Goal: Task Accomplishment & Management: Manage account settings

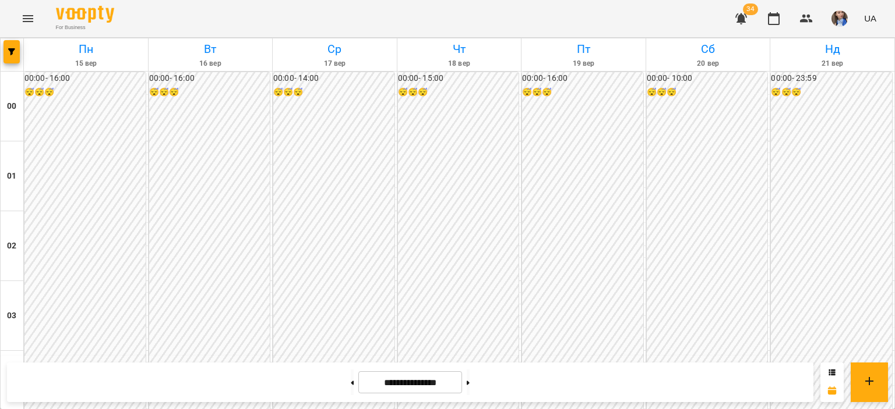
scroll to position [1048, 0]
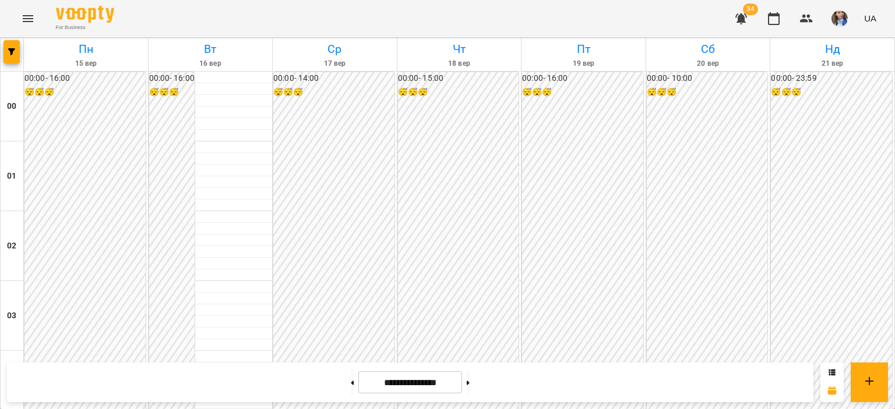
scroll to position [932, 0]
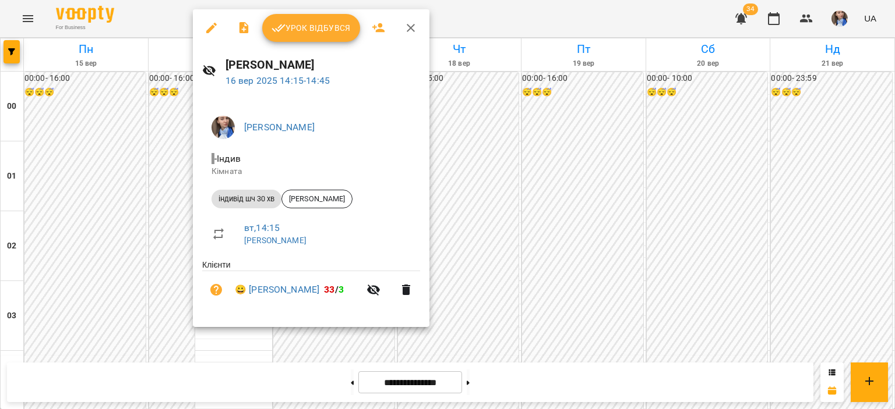
click at [473, 23] on div at bounding box center [447, 204] width 895 height 409
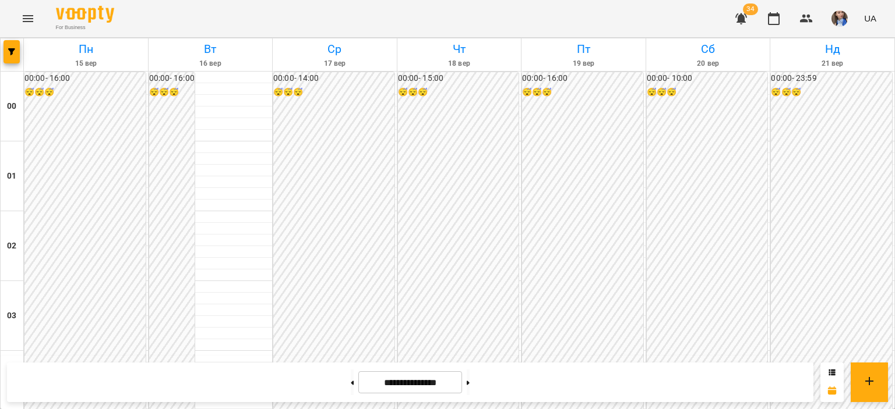
scroll to position [874, 0]
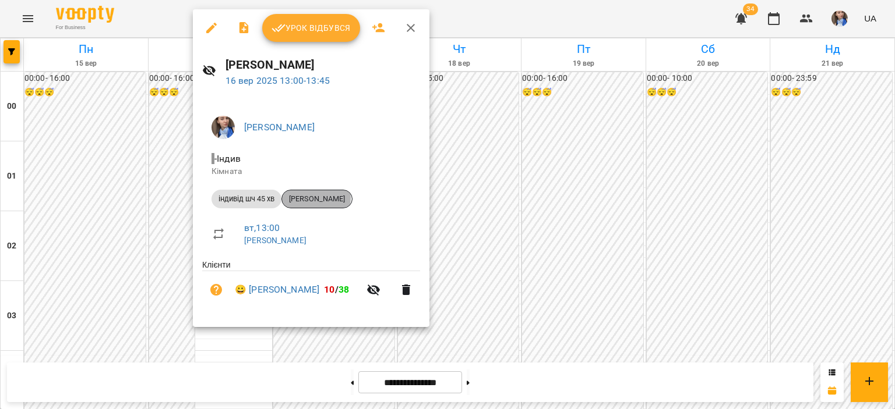
click at [300, 197] on span "Назар Кандиба" at bounding box center [317, 199] width 70 height 10
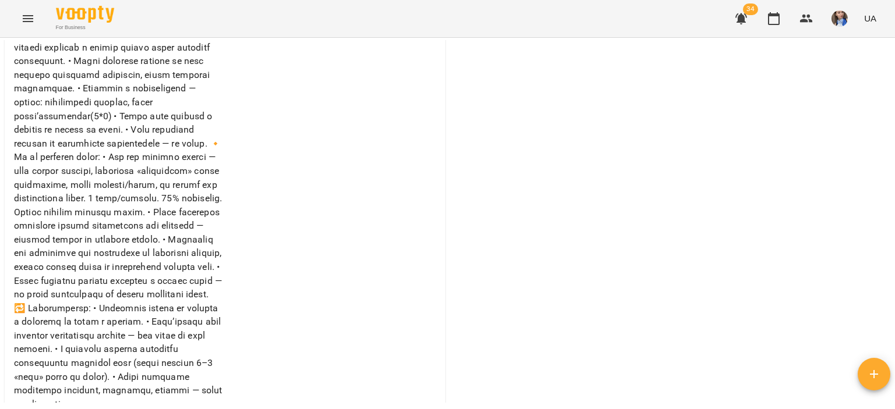
scroll to position [699, 0]
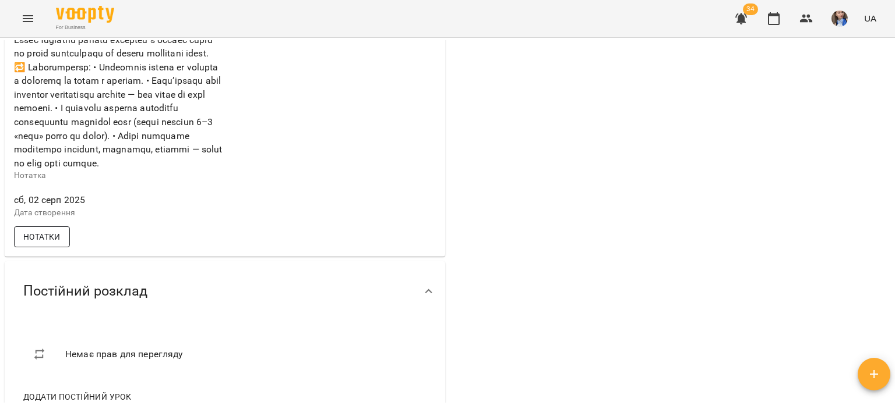
click at [51, 244] on span "Нотатки" at bounding box center [41, 237] width 37 height 14
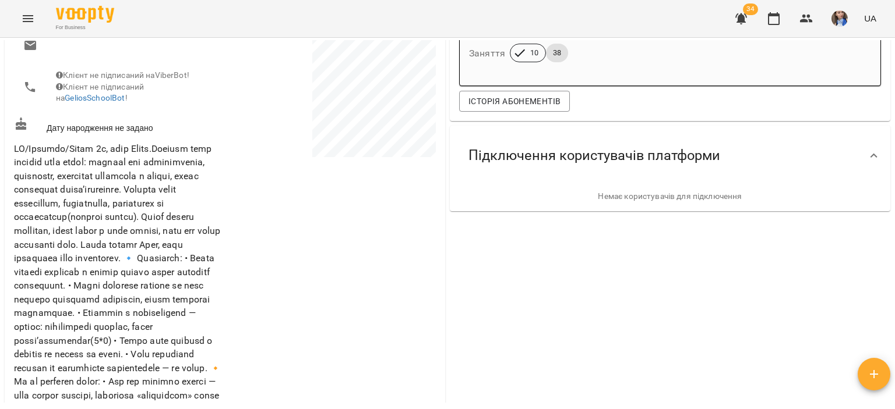
scroll to position [0, 0]
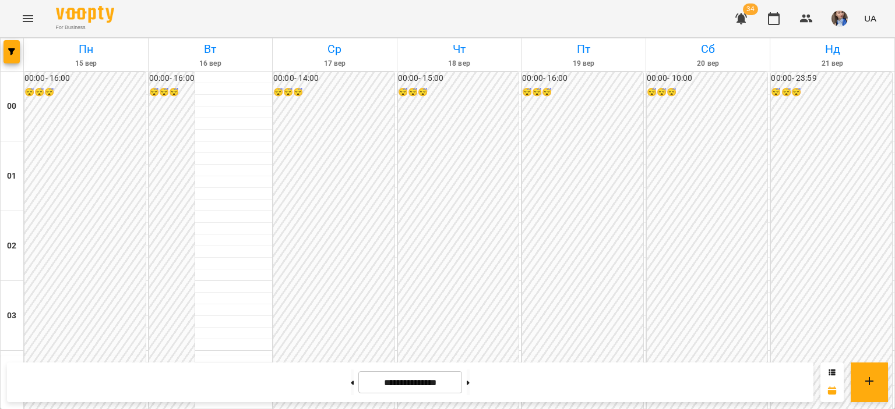
scroll to position [874, 0]
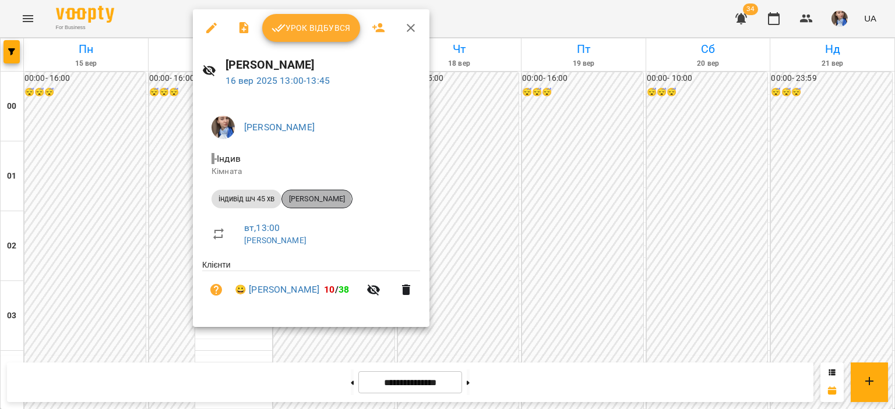
click at [303, 202] on span "Назар Кандиба" at bounding box center [317, 199] width 70 height 10
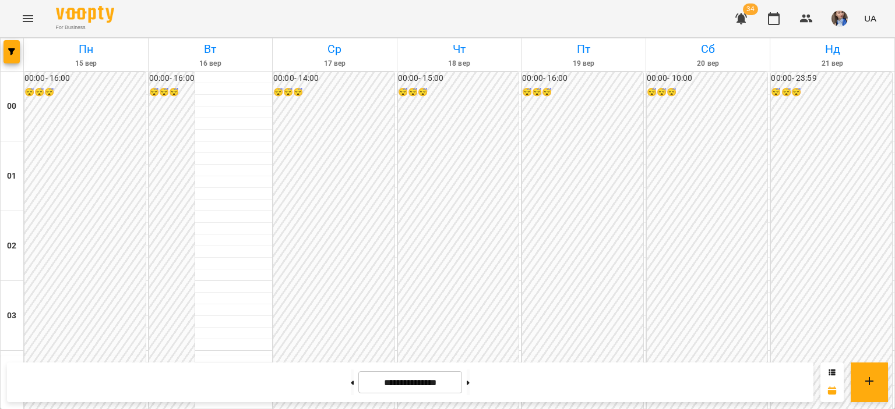
scroll to position [874, 0]
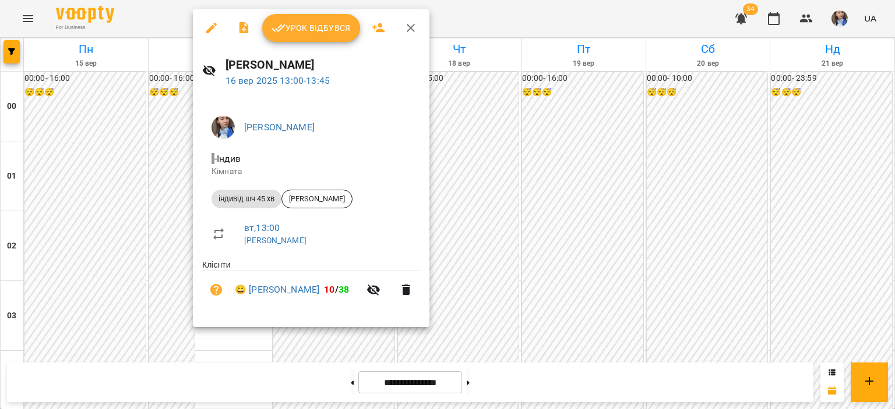
click at [489, 23] on div at bounding box center [447, 204] width 895 height 409
